Goal: Information Seeking & Learning: Learn about a topic

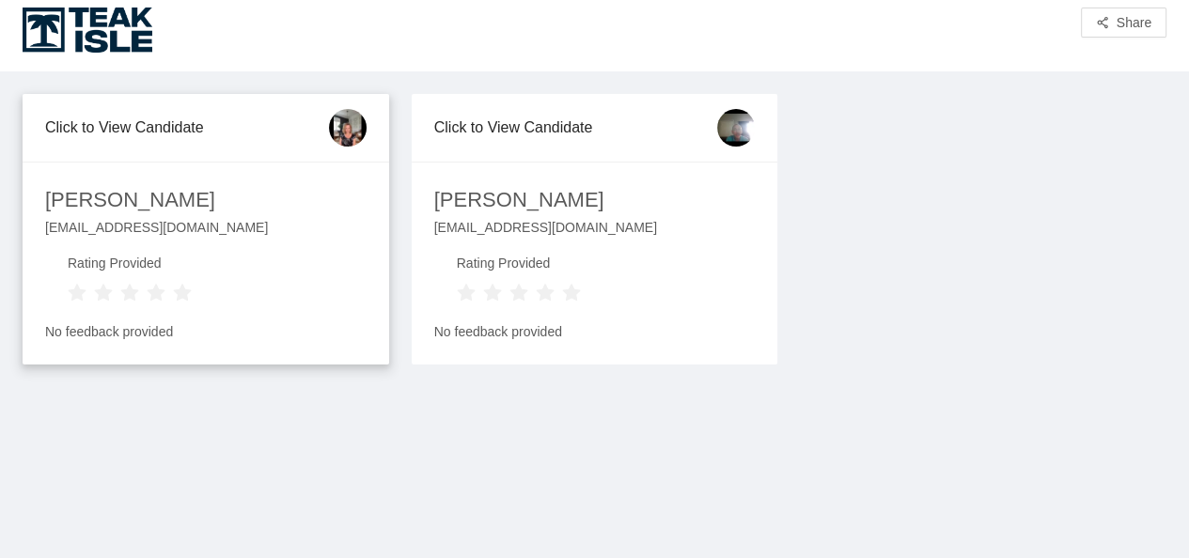
scroll to position [15, 0]
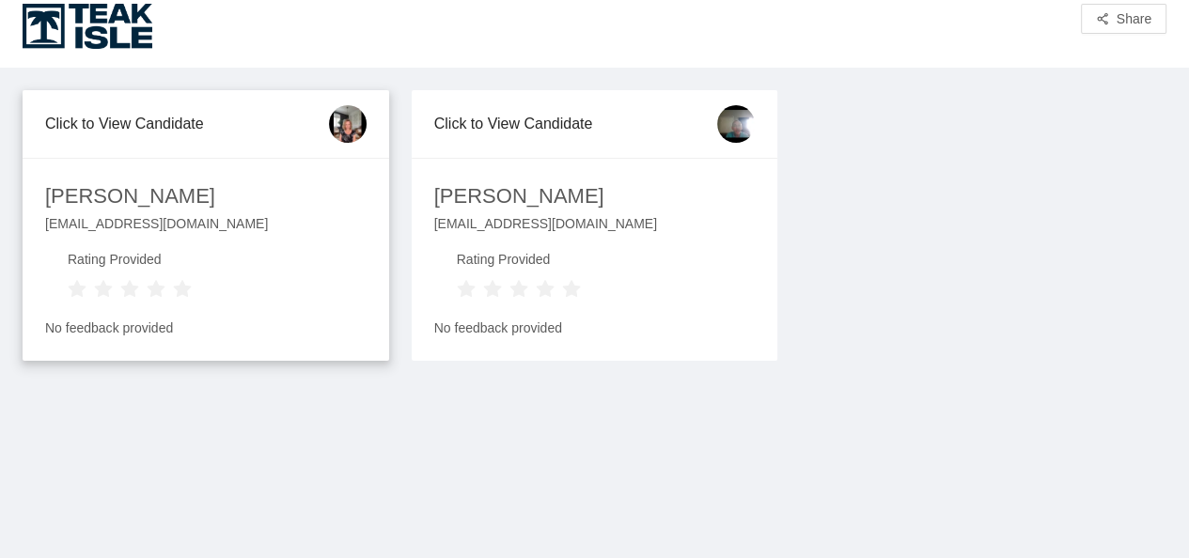
click at [131, 194] on div "Laura Meszaros" at bounding box center [130, 196] width 170 height 33
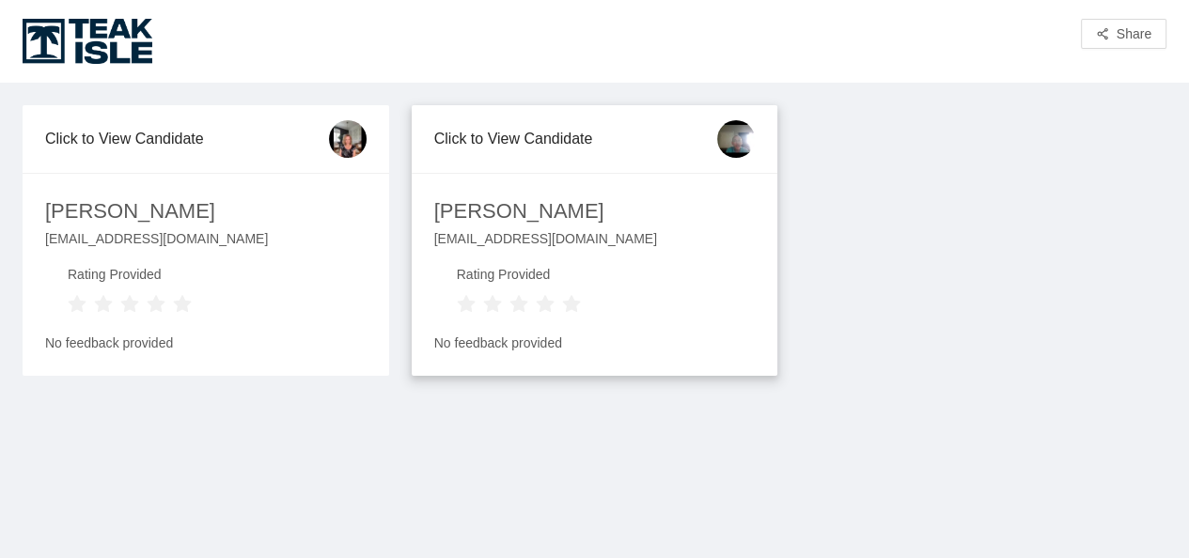
click at [519, 215] on div "Dale Hampton" at bounding box center [519, 211] width 170 height 33
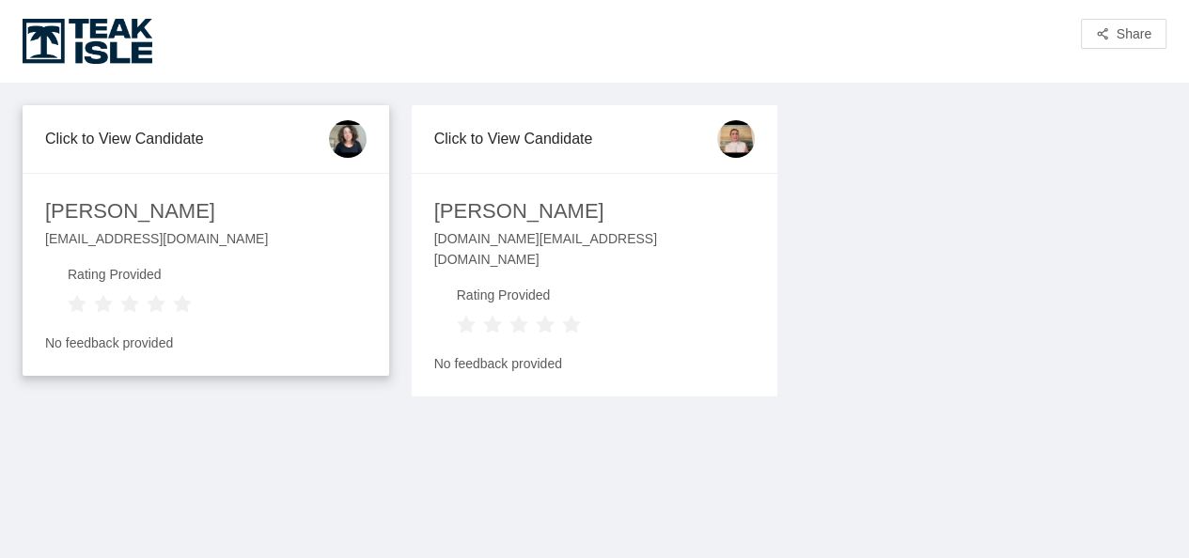
click at [226, 219] on div at bounding box center [237, 211] width 23 height 33
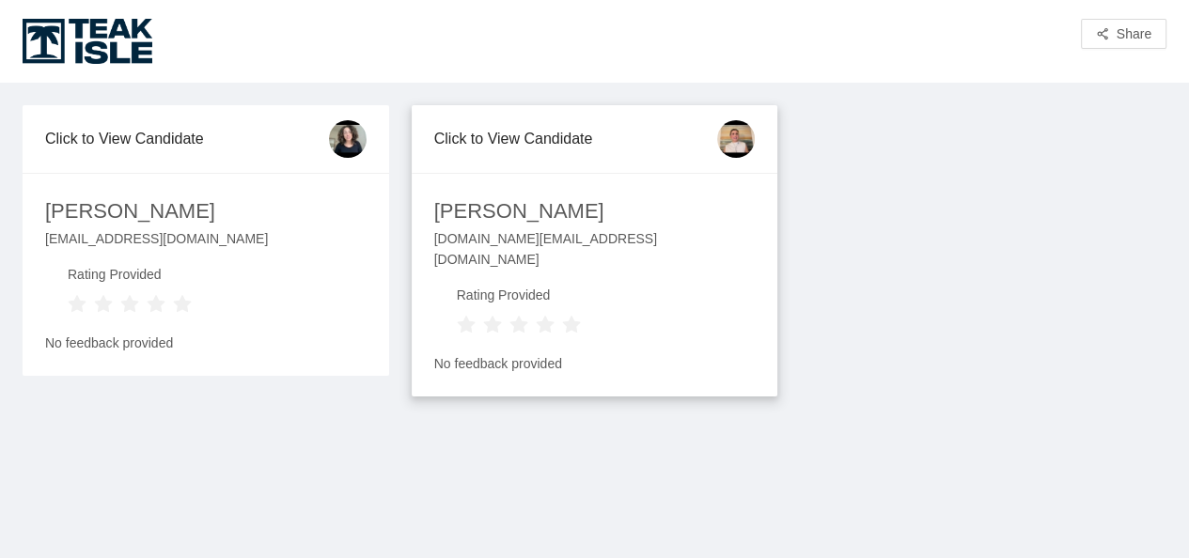
click at [499, 221] on div "Maria Romero" at bounding box center [519, 211] width 170 height 33
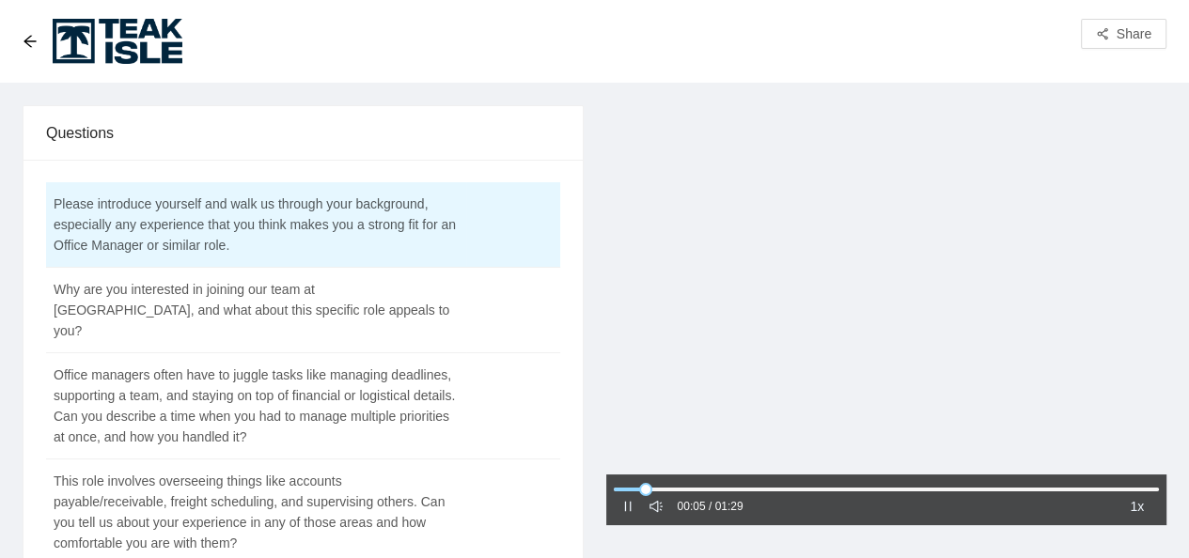
click at [654, 503] on icon "sound" at bounding box center [655, 506] width 13 height 11
click at [656, 506] on icon "notification" at bounding box center [655, 506] width 13 height 13
click at [631, 486] on div at bounding box center [887, 489] width 546 height 11
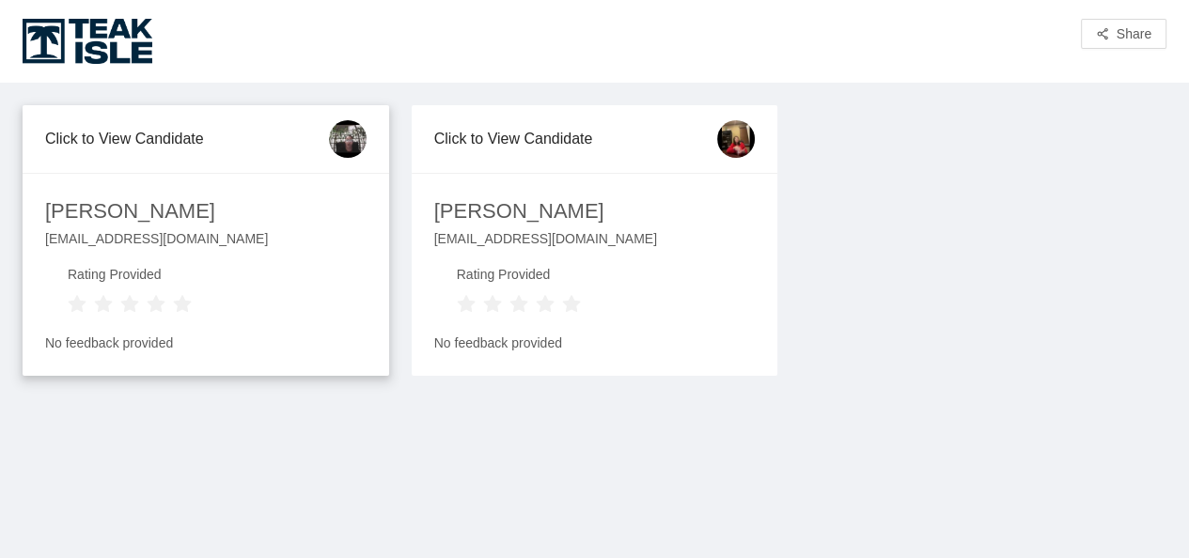
click at [151, 214] on div "[PERSON_NAME]" at bounding box center [130, 211] width 170 height 33
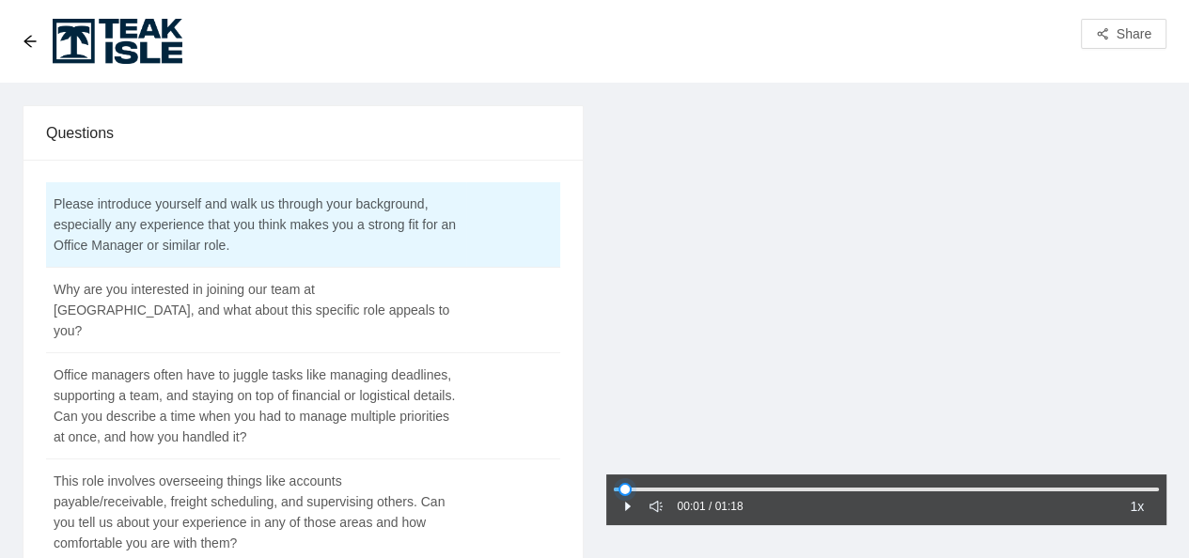
click at [625, 486] on div at bounding box center [887, 489] width 546 height 11
click at [31, 39] on icon "arrow-left" at bounding box center [30, 41] width 15 height 15
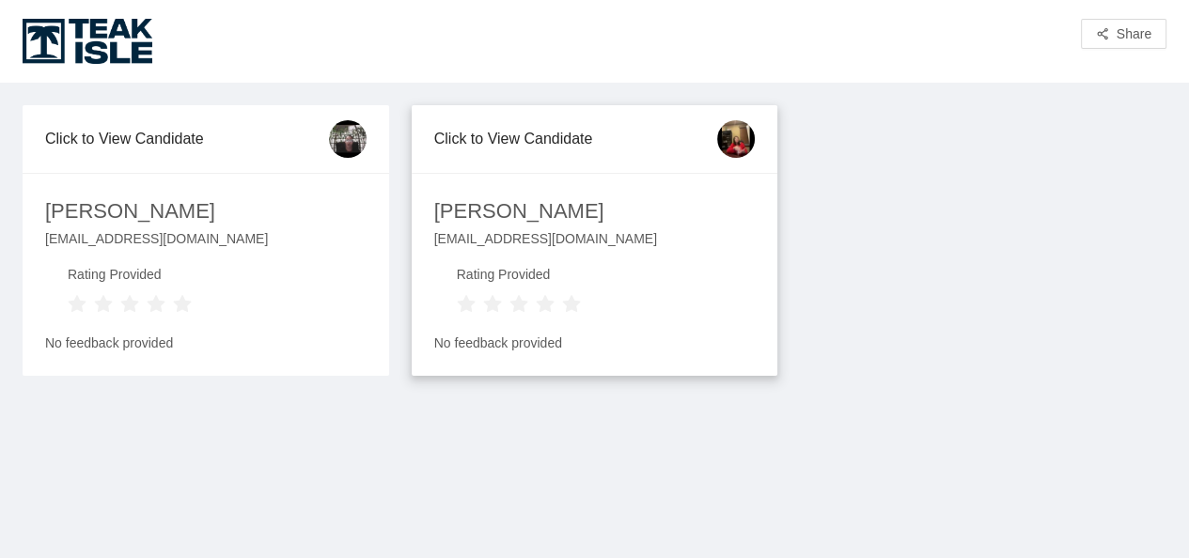
click at [526, 204] on div "Deborah Freed" at bounding box center [519, 211] width 170 height 33
